Goal: Task Accomplishment & Management: Manage account settings

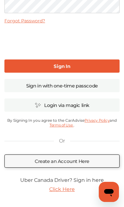
scroll to position [81, 0]
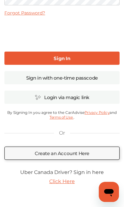
click at [74, 153] on link "Create an Account Here" at bounding box center [61, 153] width 115 height 13
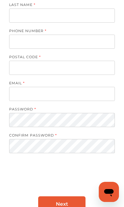
scroll to position [52, 0]
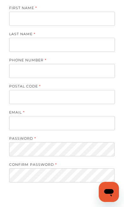
click at [71, 23] on input at bounding box center [61, 19] width 105 height 14
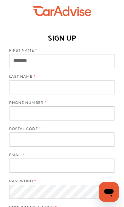
type input "******"
click at [54, 89] on input at bounding box center [61, 87] width 105 height 14
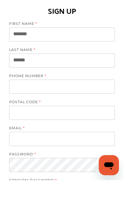
type input "*****"
click at [77, 106] on input "tel" at bounding box center [61, 113] width 105 height 14
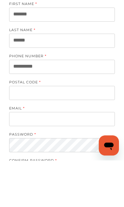
type input "**********"
click at [94, 133] on input at bounding box center [61, 140] width 105 height 14
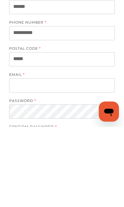
type input "*****"
click at [15, 159] on input at bounding box center [61, 166] width 105 height 14
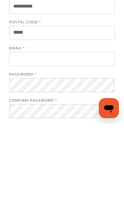
scroll to position [116, 0]
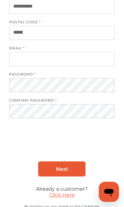
type input "**********"
click at [107, 56] on input "**********" at bounding box center [61, 59] width 105 height 14
click at [51, 60] on input "**********" at bounding box center [61, 59] width 105 height 14
click at [53, 62] on input "**********" at bounding box center [61, 59] width 105 height 14
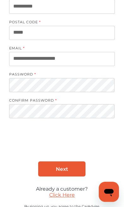
type input "**********"
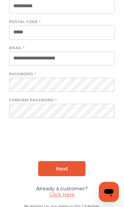
click at [65, 172] on span "Next" at bounding box center [62, 169] width 12 height 6
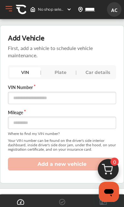
click at [67, 69] on div "Plate" at bounding box center [60, 72] width 31 height 10
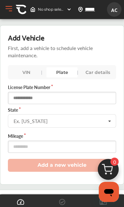
click at [72, 98] on input "text" at bounding box center [62, 98] width 108 height 12
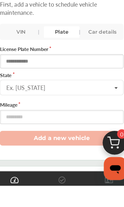
type input "*"
type input "*******"
click at [66, 115] on input "text" at bounding box center [62, 118] width 107 height 7
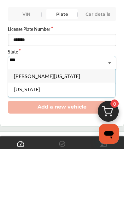
type input "***"
click at [92, 141] on div "[US_STATE]" at bounding box center [61, 147] width 107 height 13
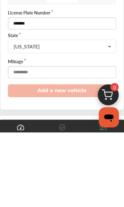
click at [83, 141] on input "number" at bounding box center [62, 147] width 108 height 12
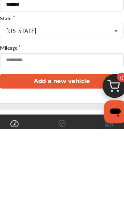
type input "******"
click at [66, 159] on button "Add a new vehicle" at bounding box center [62, 165] width 108 height 13
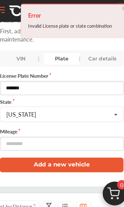
scroll to position [21, 0]
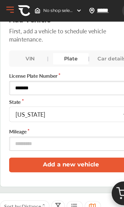
click at [19, 75] on input "*******" at bounding box center [62, 77] width 108 height 12
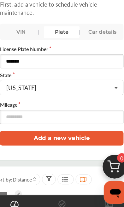
click at [19, 71] on input "*******" at bounding box center [62, 77] width 108 height 12
click at [22, 71] on input "*******" at bounding box center [62, 77] width 108 height 12
click at [59, 71] on input "*******" at bounding box center [62, 77] width 108 height 12
type input "*******"
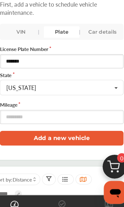
click at [74, 138] on button "Add a new vehicle" at bounding box center [62, 144] width 108 height 13
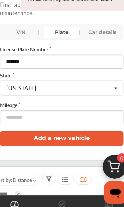
click at [29, 47] on div "VIN" at bounding box center [26, 52] width 31 height 10
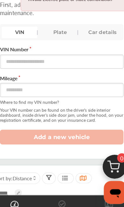
click at [96, 47] on div "Car details" at bounding box center [97, 52] width 31 height 10
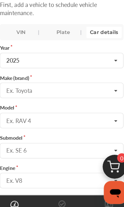
click at [86, 70] on input "text" at bounding box center [62, 73] width 107 height 7
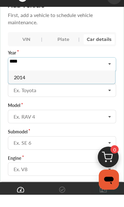
type input "****"
click at [84, 83] on div "2014" at bounding box center [61, 89] width 107 height 13
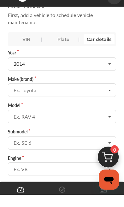
click at [84, 96] on input "text" at bounding box center [62, 99] width 107 height 7
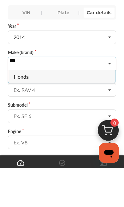
type input "***"
click at [67, 109] on div "Honda" at bounding box center [61, 115] width 107 height 13
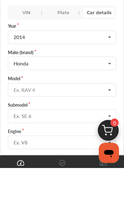
click at [64, 122] on input "text" at bounding box center [62, 125] width 107 height 7
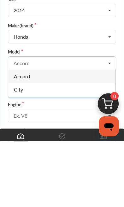
click at [47, 135] on div "Accord" at bounding box center [61, 141] width 107 height 13
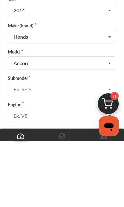
click at [53, 149] on input "text" at bounding box center [62, 152] width 107 height 7
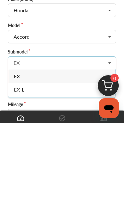
click at [66, 167] on div "EX-L" at bounding box center [61, 173] width 107 height 13
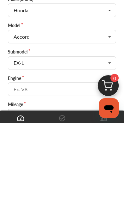
click at [55, 167] on input "text" at bounding box center [62, 170] width 107 height 7
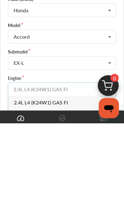
scroll to position [56, 0]
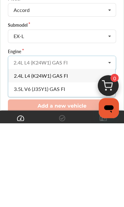
click at [73, 153] on div "2.4L L4 (K24W1) GAS FI" at bounding box center [61, 159] width 107 height 13
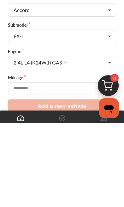
click at [64, 166] on input "number" at bounding box center [62, 172] width 108 height 12
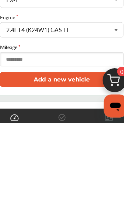
type input "******"
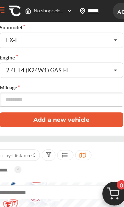
click at [73, 103] on button "Add a new vehicle" at bounding box center [62, 104] width 108 height 13
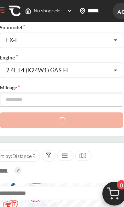
scroll to position [141, 0]
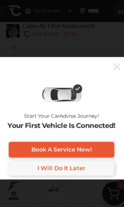
click at [82, 128] on link "Book A Service Now!" at bounding box center [62, 131] width 92 height 14
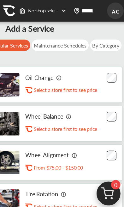
click at [66, 41] on div "Maintenance Schedules" at bounding box center [66, 40] width 50 height 10
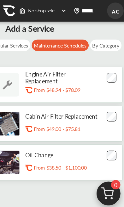
click at [93, 40] on div "By Category" at bounding box center [105, 40] width 27 height 10
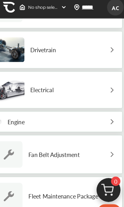
scroll to position [231, 0]
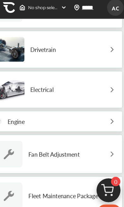
click at [73, 51] on div "Drivetrain" at bounding box center [62, 46] width 116 height 33
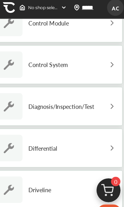
click at [78, 59] on div "Control System" at bounding box center [62, 60] width 116 height 34
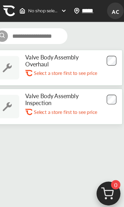
scroll to position [30, 0]
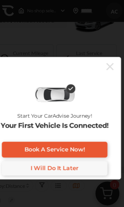
scroll to position [115, 0]
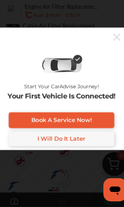
click at [70, 145] on span "I Will Do It Later" at bounding box center [62, 148] width 42 height 6
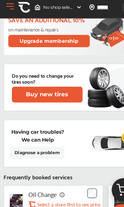
scroll to position [358, 0]
click at [9, 7] on button "Open Menu" at bounding box center [8, 8] width 9 height 9
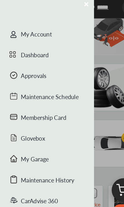
scroll to position [358, 0]
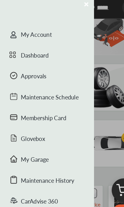
click at [60, 33] on div "My Account" at bounding box center [41, 34] width 82 height 18
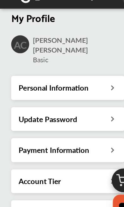
scroll to position [7, 0]
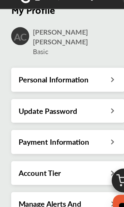
click at [74, 77] on h3 "Personal Information" at bounding box center [46, 81] width 61 height 8
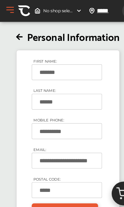
click at [9, 11] on button "Open Menu" at bounding box center [8, 8] width 9 height 9
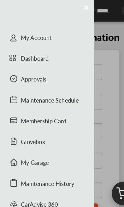
click at [49, 71] on div "Approvals" at bounding box center [41, 70] width 82 height 18
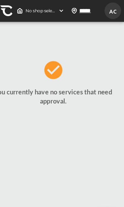
click at [108, 8] on span "AC" at bounding box center [113, 10] width 11 height 12
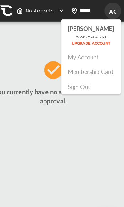
click at [93, 63] on link "Membership Card" at bounding box center [95, 62] width 40 height 7
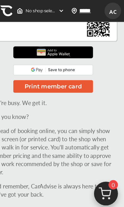
scroll to position [146, 0]
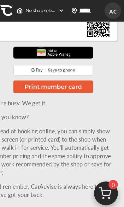
click at [70, 42] on div at bounding box center [62, 46] width 70 height 10
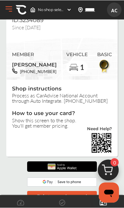
scroll to position [27, 0]
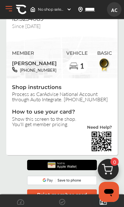
click at [66, 166] on img at bounding box center [61, 165] width 33 height 10
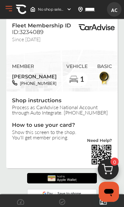
scroll to position [0, 0]
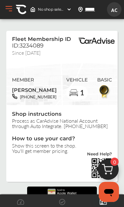
click at [11, 8] on button "Open Menu" at bounding box center [8, 8] width 9 height 9
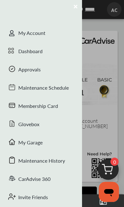
click at [91, 26] on div at bounding box center [62, 103] width 124 height 207
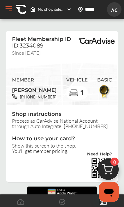
click at [35, 7] on img at bounding box center [32, 9] width 5 height 5
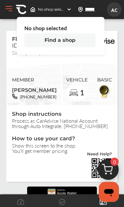
click at [21, 7] on img at bounding box center [21, 9] width 11 height 11
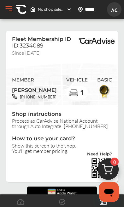
click at [22, 12] on img at bounding box center [21, 9] width 11 height 11
click at [65, 201] on icon at bounding box center [62, 202] width 6 height 6
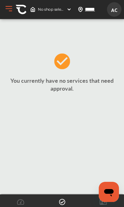
click at [102, 205] on icon at bounding box center [103, 202] width 7 height 6
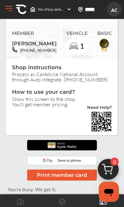
scroll to position [47, 0]
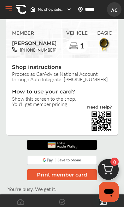
click at [83, 176] on button "Print member card" at bounding box center [62, 174] width 70 height 11
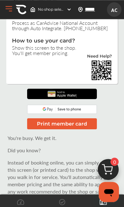
scroll to position [0, 0]
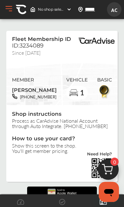
click at [52, 9] on span "No shop selected" at bounding box center [51, 9] width 26 height 5
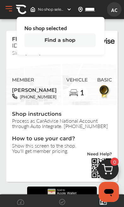
click at [11, 7] on button "Open Menu" at bounding box center [8, 8] width 9 height 9
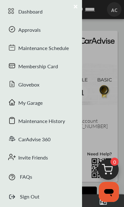
scroll to position [40, 0]
click at [56, 136] on div "CarAdvise 360" at bounding box center [41, 140] width 82 height 18
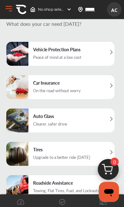
scroll to position [12, 0]
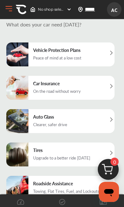
click at [11, 11] on button "Open Menu" at bounding box center [8, 8] width 9 height 9
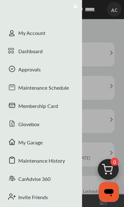
scroll to position [0, 0]
click at [47, 53] on div "Dashboard" at bounding box center [41, 52] width 82 height 18
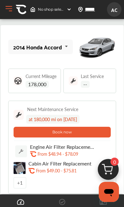
click at [92, 75] on span "Last Service" at bounding box center [92, 76] width 23 height 4
click at [61, 51] on icon at bounding box center [66, 47] width 11 height 14
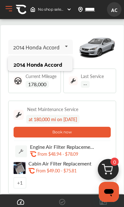
click at [54, 65] on div "2014 Honda Accord" at bounding box center [40, 64] width 53 height 6
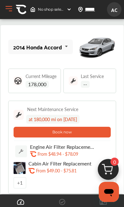
scroll to position [68, 0]
click at [21, 177] on div "+ 1" at bounding box center [20, 182] width 13 height 11
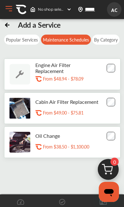
click at [6, 23] on icon at bounding box center [7, 24] width 6 height 6
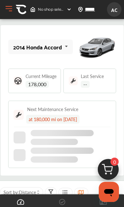
scroll to position [62, 0]
click at [26, 10] on img at bounding box center [21, 9] width 11 height 11
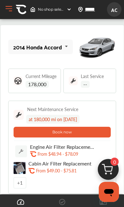
click at [32, 10] on img at bounding box center [32, 9] width 5 height 5
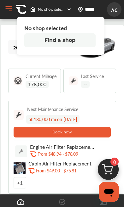
click at [118, 9] on span "AC" at bounding box center [113, 10] width 11 height 12
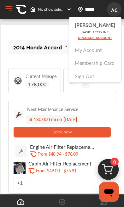
click at [90, 51] on link "My Account" at bounding box center [88, 49] width 27 height 7
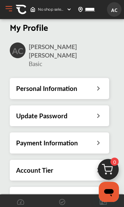
scroll to position [23, 0]
click at [81, 166] on div "Account Tier" at bounding box center [59, 170] width 86 height 8
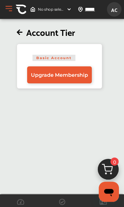
scroll to position [7, 0]
click at [65, 72] on span "Upgrade Membership" at bounding box center [59, 75] width 57 height 6
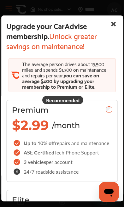
scroll to position [0, 0]
click at [114, 100] on div "Recommended Premium $2.99 /month Up to 10% off repairs and maintenance ASE Cert…" at bounding box center [61, 141] width 111 height 83
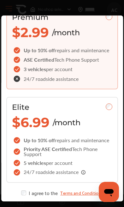
scroll to position [93, 0]
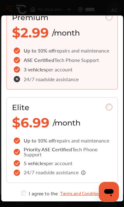
click at [57, 202] on button "Select Plan" at bounding box center [61, 208] width 111 height 13
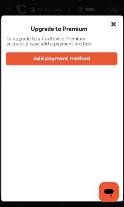
click at [115, 18] on icon at bounding box center [112, 25] width 11 height 14
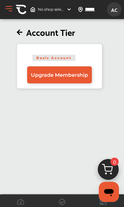
click at [20, 29] on icon at bounding box center [20, 32] width 6 height 7
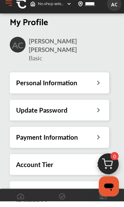
scroll to position [43, 0]
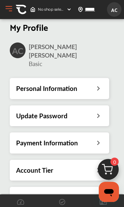
click at [69, 139] on h3 "Payment Information" at bounding box center [47, 143] width 62 height 8
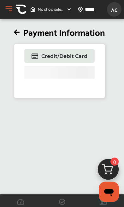
scroll to position [8, 0]
click at [71, 53] on span "Credit/Debit Card" at bounding box center [64, 56] width 46 height 6
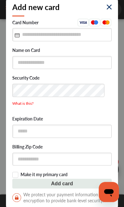
scroll to position [0, 0]
click at [111, 6] on img at bounding box center [108, 6] width 5 height 5
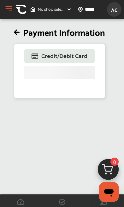
click at [12, 12] on button "Open Menu" at bounding box center [8, 8] width 9 height 9
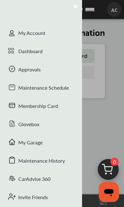
click at [52, 34] on div "My Account" at bounding box center [41, 34] width 82 height 18
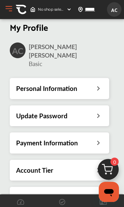
click at [82, 193] on h3 "Manage Alerts And Reminders" at bounding box center [56, 201] width 80 height 17
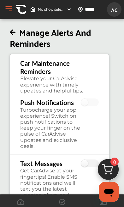
click at [88, 99] on label at bounding box center [90, 103] width 18 height 8
click at [92, 99] on label at bounding box center [90, 103] width 18 height 8
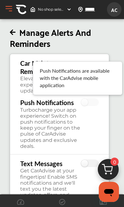
click at [88, 100] on label at bounding box center [90, 103] width 18 height 8
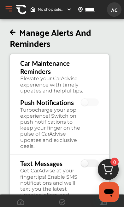
scroll to position [0, 0]
click at [57, 67] on h3 "Car Maintenance Reminders Elevate your CarAdvise experience with timely updates…" at bounding box center [59, 76] width 78 height 35
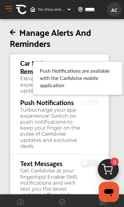
click at [84, 100] on label at bounding box center [90, 103] width 18 height 8
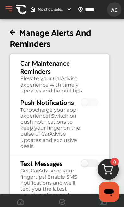
click at [58, 139] on div "Turbocharge your app experience! Switch on push notifications to keep your fing…" at bounding box center [50, 128] width 60 height 42
click at [42, 131] on div "Turbocharge your app experience! Switch on push notifications to keep your fing…" at bounding box center [50, 128] width 60 height 42
click at [9, 7] on button "Open Menu" at bounding box center [8, 8] width 9 height 9
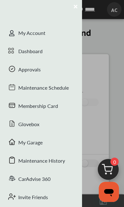
click at [43, 35] on div "My Account" at bounding box center [41, 34] width 82 height 18
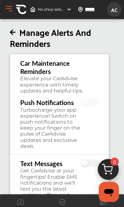
click at [115, 4] on span "AC" at bounding box center [113, 10] width 11 height 12
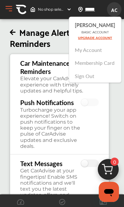
click at [98, 47] on link "My Account" at bounding box center [88, 49] width 27 height 7
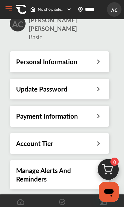
scroll to position [26, 0]
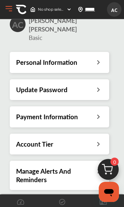
click at [65, 140] on div "Account Tier" at bounding box center [59, 144] width 86 height 8
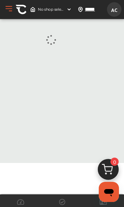
scroll to position [8, 0]
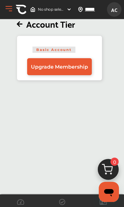
click at [20, 21] on icon at bounding box center [20, 24] width 6 height 7
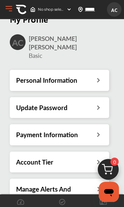
scroll to position [26, 0]
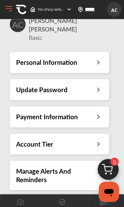
click at [79, 58] on div "Personal Information" at bounding box center [59, 62] width 86 height 8
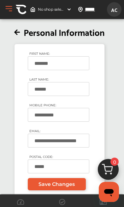
click at [16, 32] on icon at bounding box center [17, 32] width 6 height 7
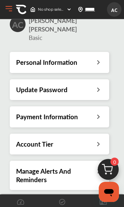
click at [64, 86] on h3 "Update Password" at bounding box center [41, 90] width 51 height 8
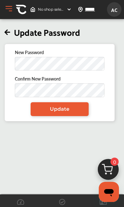
click at [9, 34] on icon at bounding box center [7, 32] width 6 height 7
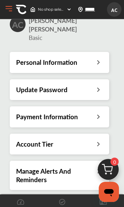
click at [60, 113] on h3 "Payment Information" at bounding box center [47, 117] width 62 height 8
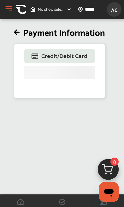
click at [17, 28] on h2 "Payment Information" at bounding box center [59, 31] width 91 height 11
click at [14, 36] on h2 "Payment Information" at bounding box center [59, 31] width 91 height 11
click at [6, 12] on button "Open Menu" at bounding box center [8, 8] width 9 height 9
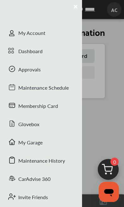
click at [47, 31] on div "My Account" at bounding box center [41, 34] width 82 height 18
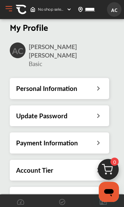
click at [20, 45] on h2 "AC" at bounding box center [17, 50] width 11 height 11
click at [112, 12] on span "AC" at bounding box center [113, 10] width 11 height 12
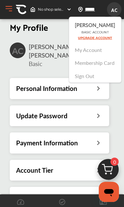
click at [96, 62] on link "Membership Card" at bounding box center [95, 62] width 40 height 7
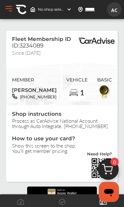
click at [113, 10] on span "AC" at bounding box center [113, 10] width 11 height 12
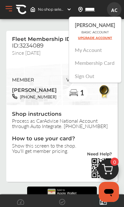
click at [91, 52] on link "My Account" at bounding box center [88, 49] width 27 height 7
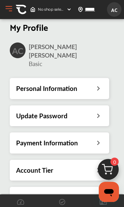
click at [70, 8] on img at bounding box center [68, 9] width 5 height 5
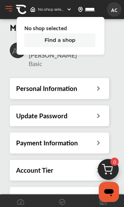
click at [118, 51] on div "My Profile AC Ashley Cully Basic Personal Information Update Password Payment I…" at bounding box center [61, 120] width 117 height 197
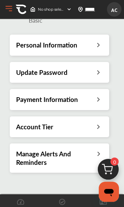
scroll to position [60, 0]
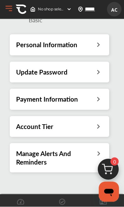
click at [26, 10] on img at bounding box center [21, 9] width 11 height 11
click at [24, 10] on img at bounding box center [21, 9] width 11 height 11
click at [31, 9] on img at bounding box center [32, 9] width 5 height 5
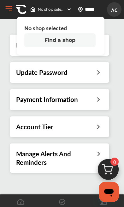
click at [119, 8] on span "AC" at bounding box center [113, 10] width 11 height 12
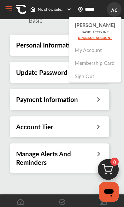
click at [7, 8] on button "Open Menu" at bounding box center [8, 8] width 9 height 9
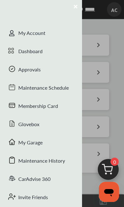
click at [41, 34] on div "My Account" at bounding box center [41, 34] width 82 height 18
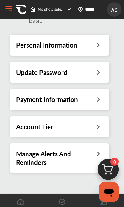
click at [10, 8] on button "Open Menu" at bounding box center [8, 8] width 9 height 9
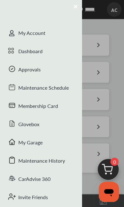
click at [32, 54] on div "Dashboard" at bounding box center [41, 52] width 82 height 18
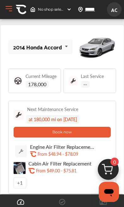
click at [107, 171] on img at bounding box center [108, 171] width 30 height 30
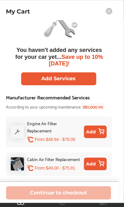
scroll to position [47, 0]
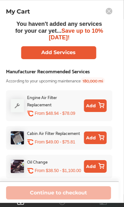
click at [111, 10] on rect at bounding box center [108, 11] width 7 height 7
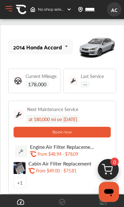
click at [110, 194] on icon "Open messaging window" at bounding box center [108, 191] width 11 height 11
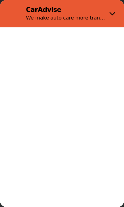
scroll to position [0, 0]
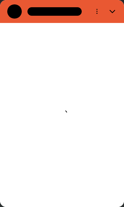
click at [111, 14] on icon "Close" at bounding box center [112, 12] width 6 height 6
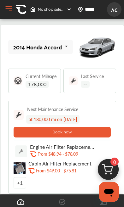
click at [108, 197] on icon "Open messaging window, 1 unread message" at bounding box center [108, 191] width 11 height 11
type textarea "*"
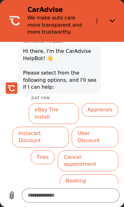
scroll to position [46, 0]
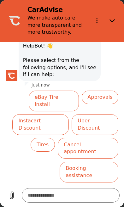
click at [88, 194] on textarea at bounding box center [71, 195] width 98 height 14
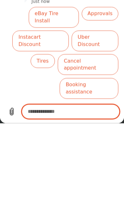
type textarea "*"
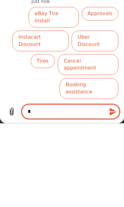
type textarea "**"
type textarea "*"
type textarea "***"
type textarea "*"
type textarea "***"
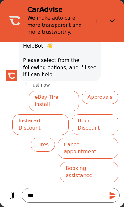
scroll to position [0, 0]
click at [112, 17] on button "Close" at bounding box center [112, 21] width 14 height 14
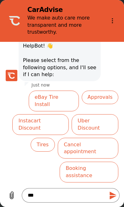
type textarea "*"
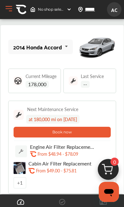
click at [65, 46] on icon at bounding box center [66, 47] width 11 height 14
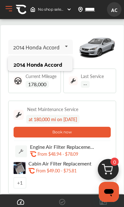
click at [62, 62] on div "2014 Honda Accord" at bounding box center [40, 64] width 53 height 6
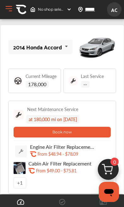
click at [102, 45] on img at bounding box center [97, 47] width 38 height 28
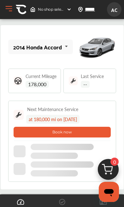
click at [52, 11] on span "No shop selected" at bounding box center [51, 9] width 26 height 5
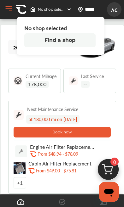
click at [9, 11] on button "Open Menu" at bounding box center [8, 8] width 9 height 9
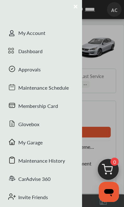
click at [58, 53] on div "Dashboard" at bounding box center [41, 52] width 82 height 18
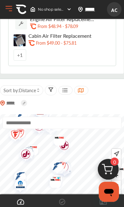
click at [6, 11] on button "Open Menu" at bounding box center [8, 8] width 9 height 9
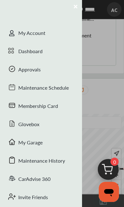
click at [36, 139] on div "My Garage" at bounding box center [41, 143] width 82 height 18
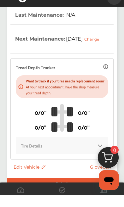
scroll to position [130, 0]
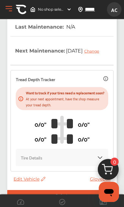
click at [35, 182] on span "Edit Vehicle" at bounding box center [30, 179] width 32 height 6
click at [33, 182] on span "Edit Vehicle" at bounding box center [30, 179] width 32 height 6
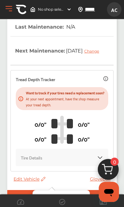
click at [64, 207] on div "Remove" at bounding box center [61, 207] width 57 height 10
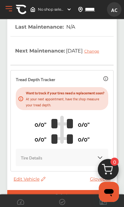
click at [73, 201] on div "Default" at bounding box center [61, 195] width 109 height 11
click at [64, 201] on div "Default" at bounding box center [61, 195] width 109 height 11
click at [38, 182] on span "Edit Vehicle" at bounding box center [30, 179] width 32 height 6
click at [74, 197] on div "Edit" at bounding box center [66, 199] width 57 height 10
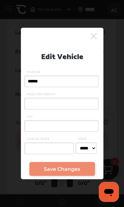
scroll to position [82, 0]
click at [96, 31] on icon at bounding box center [93, 36] width 6 height 10
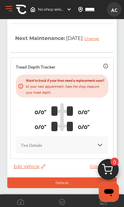
scroll to position [157, 0]
click at [61, 183] on div "Default" at bounding box center [61, 183] width 109 height 11
click at [37, 169] on span "Edit Vehicle" at bounding box center [30, 167] width 32 height 6
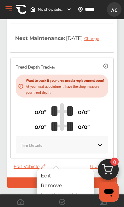
click at [70, 186] on div "Remove" at bounding box center [65, 186] width 57 height 10
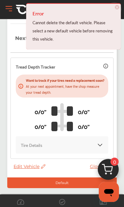
click at [118, 6] on span "×" at bounding box center [117, 7] width 4 height 4
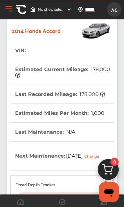
scroll to position [0, 0]
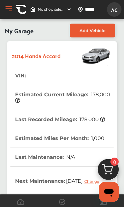
click at [101, 30] on span "Add Vehicle" at bounding box center [92, 30] width 26 height 5
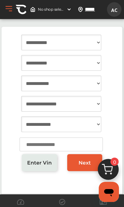
click at [75, 47] on select "**********" at bounding box center [61, 43] width 80 height 16
select select "****"
click at [73, 87] on select "**********" at bounding box center [61, 84] width 80 height 16
click at [83, 63] on select "**********" at bounding box center [61, 63] width 80 height 16
click at [77, 67] on select "**********" at bounding box center [61, 63] width 80 height 16
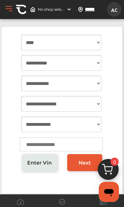
select select "****"
click at [79, 84] on select "**********" at bounding box center [61, 84] width 80 height 16
select select "**"
click at [80, 162] on span "Next" at bounding box center [84, 163] width 12 height 6
click at [83, 102] on select "**********" at bounding box center [61, 104] width 80 height 16
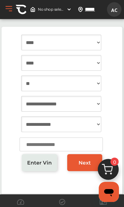
select select "******"
select select "***"
click at [86, 128] on select "**********" at bounding box center [61, 125] width 80 height 16
click at [77, 164] on link "Next" at bounding box center [84, 162] width 35 height 17
click at [74, 145] on input "number" at bounding box center [61, 145] width 83 height 14
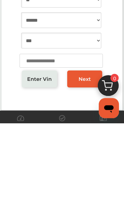
type input "*****"
click at [84, 154] on link "Next" at bounding box center [84, 162] width 35 height 17
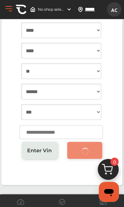
scroll to position [26, 0]
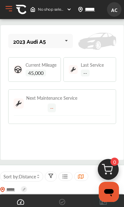
click at [50, 44] on div "2023 Audi A5 2014 Honda Accord 2023 Audi A5" at bounding box center [40, 41] width 65 height 14
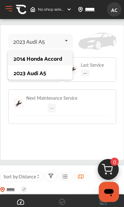
click at [41, 74] on div "2023 Audi A5" at bounding box center [40, 73] width 53 height 6
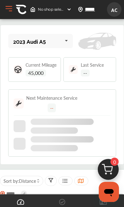
click at [46, 58] on div "Current Mileage 45,000" at bounding box center [34, 69] width 53 height 25
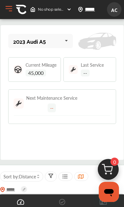
click at [50, 47] on div "2023 Audi A5 2014 Honda Accord 2023 Audi A5" at bounding box center [40, 41] width 65 height 14
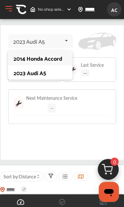
click at [43, 58] on div "2014 Honda Accord" at bounding box center [40, 58] width 53 height 6
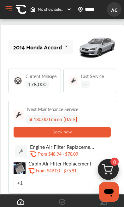
click at [12, 9] on button "Open Menu" at bounding box center [8, 8] width 9 height 9
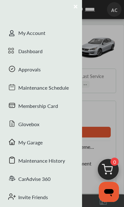
click at [44, 122] on div "Glovebox" at bounding box center [41, 125] width 82 height 18
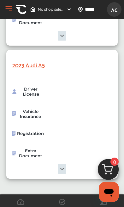
scroll to position [131, 0]
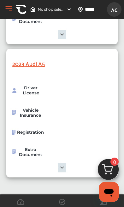
click at [11, 11] on button "Open Menu" at bounding box center [8, 8] width 9 height 9
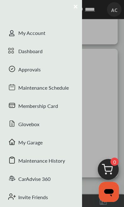
click at [43, 145] on div "My Garage" at bounding box center [41, 143] width 82 height 18
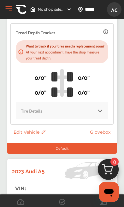
scroll to position [177, 0]
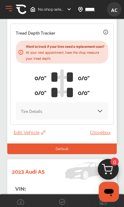
click at [29, 135] on span "Edit Vehicle" at bounding box center [30, 133] width 32 height 6
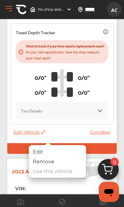
click at [60, 161] on div "Remove" at bounding box center [57, 162] width 57 height 10
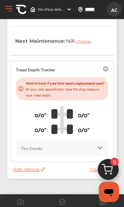
click at [41, 173] on span "Edit Vehicle" at bounding box center [30, 170] width 32 height 6
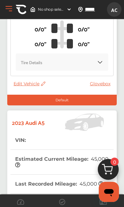
scroll to position [224, 0]
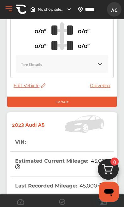
click at [74, 107] on div "Default" at bounding box center [61, 102] width 109 height 11
click at [71, 107] on div "Default" at bounding box center [61, 102] width 109 height 11
click at [65, 107] on div "Default" at bounding box center [61, 102] width 109 height 11
click at [103, 88] on link "Glovebox" at bounding box center [102, 86] width 24 height 6
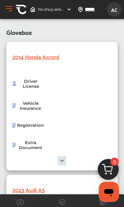
click at [67, 162] on img at bounding box center [61, 160] width 121 height 9
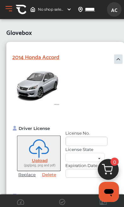
click at [50, 177] on link "Delete" at bounding box center [49, 174] width 20 height 5
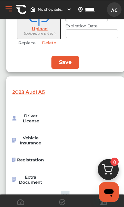
scroll to position [339, 0]
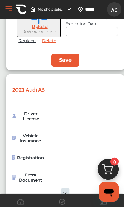
click at [64, 198] on img at bounding box center [65, 193] width 128 height 9
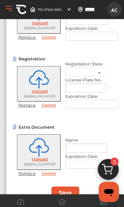
click at [66, 10] on img at bounding box center [68, 9] width 5 height 5
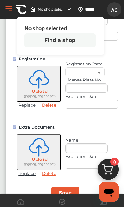
click at [14, 4] on div "No shop selected No shop selected Find a shop ***** Sort by : Distance ***** AC…" at bounding box center [60, 9] width 121 height 14
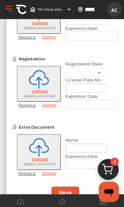
click at [121, 11] on div "AC [PERSON_NAME] Basic Account Upgrade Account My Account Membership Card Sign …" at bounding box center [114, 9] width 14 height 14
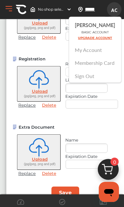
click at [80, 53] on link "My Account" at bounding box center [88, 49] width 27 height 7
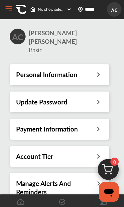
scroll to position [17, 0]
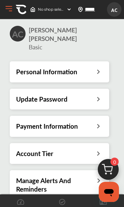
click at [66, 177] on h3 "Manage Alerts And Reminders" at bounding box center [56, 185] width 80 height 17
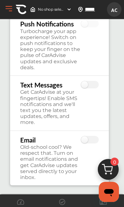
scroll to position [82, 0]
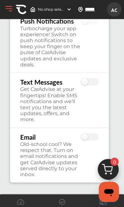
click at [2, 11] on div "No shop selected No shop selected Find a shop ***** Sort by : Distance ***** AC…" at bounding box center [60, 9] width 121 height 14
click at [21, 10] on img at bounding box center [21, 9] width 11 height 11
click at [31, 12] on div "No shop selected" at bounding box center [51, 9] width 46 height 10
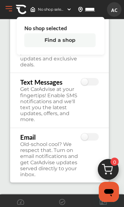
click at [75, 28] on div "No shop selected Find a shop" at bounding box center [61, 36] width 88 height 38
click at [65, 8] on div "No shop selected" at bounding box center [51, 9] width 46 height 10
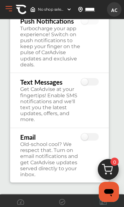
click at [67, 8] on img at bounding box center [68, 9] width 5 height 5
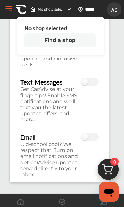
click at [10, 6] on button "Open Menu" at bounding box center [8, 8] width 9 height 9
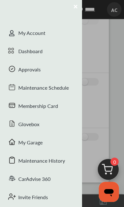
scroll to position [0, 0]
click at [46, 49] on div "Dashboard" at bounding box center [41, 52] width 82 height 18
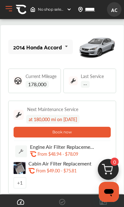
click at [58, 48] on div "2014 Honda Accord" at bounding box center [37, 47] width 48 height 6
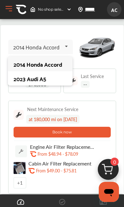
click at [62, 79] on div "2023 Audi A5" at bounding box center [40, 78] width 53 height 6
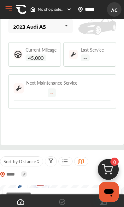
scroll to position [14, 0]
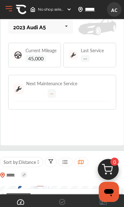
click at [94, 52] on span "Last Service" at bounding box center [92, 50] width 23 height 4
click at [5, 12] on button "Open Menu" at bounding box center [8, 8] width 9 height 9
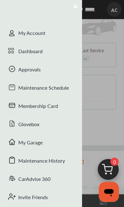
click at [46, 140] on div "My Garage" at bounding box center [41, 143] width 82 height 18
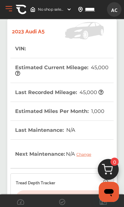
scroll to position [314, 0]
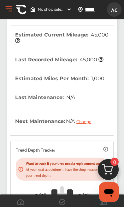
click at [83, 124] on div "Change" at bounding box center [85, 121] width 18 height 5
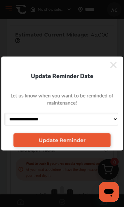
click at [84, 126] on select "**********" at bounding box center [60, 119] width 113 height 13
select select "**********"
click at [59, 143] on span "Update Reminder" at bounding box center [61, 140] width 47 height 6
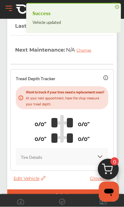
scroll to position [418, 0]
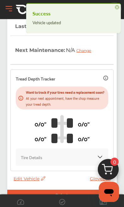
click at [32, 171] on div "Tread Depth Tracker Want to track if your tires need a replacement soon? At you…" at bounding box center [61, 120] width 103 height 101
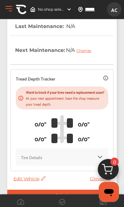
click at [65, 201] on div "Default" at bounding box center [61, 195] width 109 height 11
click at [61, 201] on div "Default" at bounding box center [61, 195] width 109 height 11
click at [38, 182] on span "Edit Vehicle" at bounding box center [30, 179] width 32 height 6
click at [89, 161] on div "Tire Details" at bounding box center [62, 157] width 82 height 7
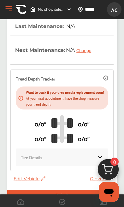
click at [97, 160] on img at bounding box center [100, 157] width 6 height 6
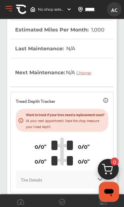
scroll to position [396, 0]
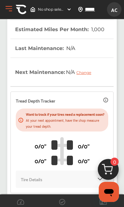
click at [107, 102] on icon at bounding box center [105, 100] width 4 height 4
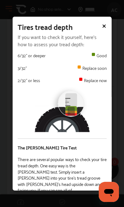
click at [110, 20] on div "Tires tread depth If you want to check it yourself, here's how to assess your t…" at bounding box center [61, 130] width 99 height 226
click at [107, 23] on div "Tires tread depth If you want to check it yourself, here's how to assess your t…" at bounding box center [61, 130] width 99 height 226
click at [106, 26] on icon at bounding box center [103, 26] width 5 height 5
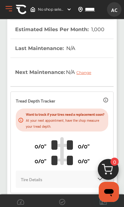
click at [95, 20] on th "Last Recorded Mileage : 45,000" at bounding box center [59, 10] width 88 height 19
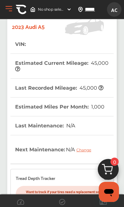
scroll to position [317, 0]
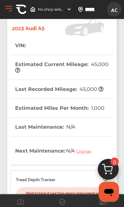
click at [84, 154] on div "Change" at bounding box center [85, 151] width 18 height 5
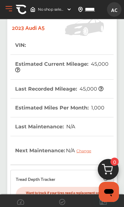
select select "**********"
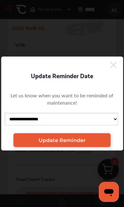
click at [92, 147] on link "Update Reminder" at bounding box center [62, 141] width 97 height 14
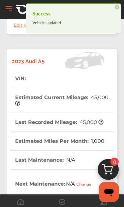
scroll to position [284, 0]
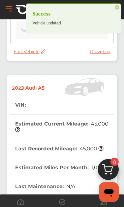
click at [37, 54] on span "Edit Vehicle" at bounding box center [30, 52] width 32 height 6
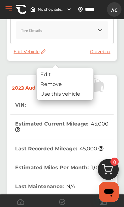
click at [84, 85] on div "Remove" at bounding box center [65, 84] width 57 height 10
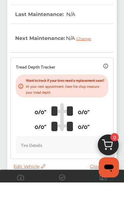
scroll to position [112, 0]
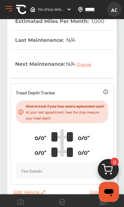
click at [37, 195] on span "Edit Vehicle" at bounding box center [30, 193] width 32 height 6
click at [26, 195] on span "Edit Vehicle" at bounding box center [30, 193] width 32 height 6
click at [40, 194] on icon at bounding box center [42, 192] width 6 height 4
click at [43, 195] on span "Edit Vehicle" at bounding box center [30, 193] width 32 height 6
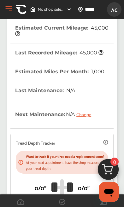
scroll to position [0, 0]
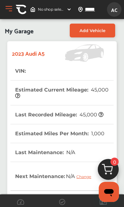
click at [7, 9] on button "Open Menu" at bounding box center [8, 8] width 9 height 9
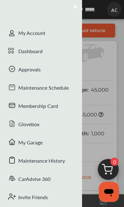
click at [64, 36] on div "My Account" at bounding box center [41, 34] width 82 height 18
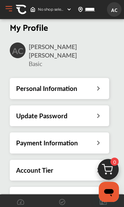
click at [5, 11] on button "Open Menu" at bounding box center [8, 8] width 9 height 9
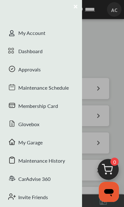
click at [65, 32] on div "My Account" at bounding box center [41, 34] width 82 height 18
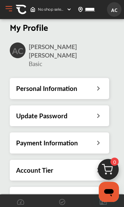
click at [88, 84] on div "Personal Information" at bounding box center [59, 88] width 86 height 8
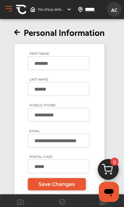
click at [88, 82] on div "LAST NAME: *****" at bounding box center [59, 88] width 63 height 26
click at [75, 121] on input "**********" at bounding box center [58, 115] width 61 height 14
click at [52, 118] on input "**********" at bounding box center [58, 115] width 61 height 14
click at [51, 118] on input "**********" at bounding box center [58, 115] width 61 height 14
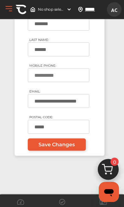
scroll to position [40, 0]
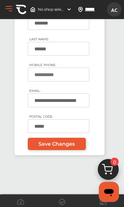
click at [68, 147] on span "Save Changes" at bounding box center [56, 144] width 36 height 6
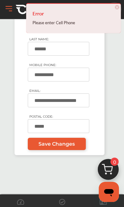
click at [81, 79] on input "**********" at bounding box center [58, 75] width 61 height 14
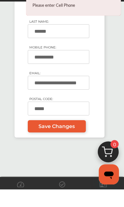
click at [51, 68] on input "**********" at bounding box center [58, 75] width 61 height 14
type input "***"
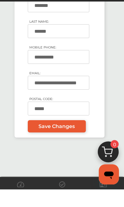
scroll to position [43, 0]
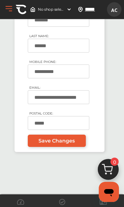
click at [46, 78] on input "**********" at bounding box center [58, 72] width 61 height 14
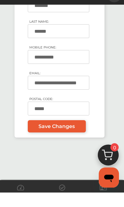
click at [48, 65] on input "**********" at bounding box center [58, 72] width 61 height 14
type input "**********"
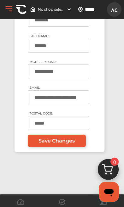
click at [74, 147] on link "Save Changes" at bounding box center [57, 141] width 58 height 12
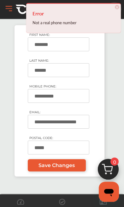
scroll to position [0, 0]
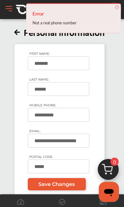
click at [81, 121] on input "**********" at bounding box center [58, 115] width 61 height 14
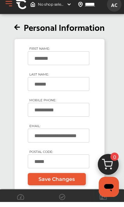
scroll to position [5, 0]
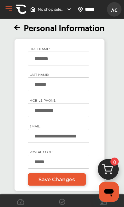
click at [86, 9] on input "*****" at bounding box center [97, 9] width 26 height 7
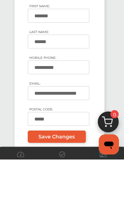
click at [82, 108] on input "**********" at bounding box center [58, 115] width 61 height 14
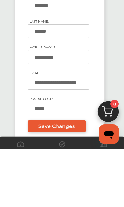
click at [49, 108] on input "**********" at bounding box center [58, 115] width 61 height 14
type input "**********"
click at [61, 181] on span "Save Changes" at bounding box center [56, 184] width 36 height 6
